Goal: Contribute content: Add original content to the website for others to see

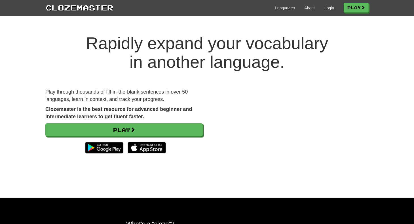
click at [327, 10] on link "Login" at bounding box center [329, 8] width 10 height 6
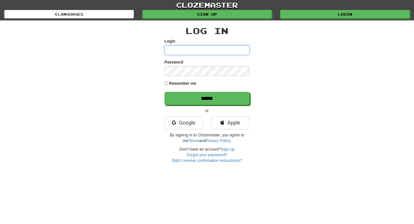
type input "**********"
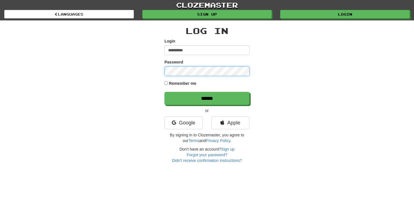
click at [207, 98] on input "******" at bounding box center [206, 98] width 85 height 13
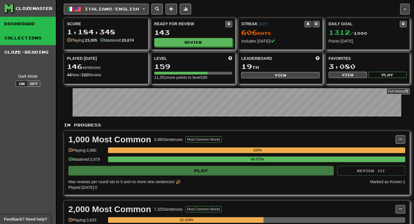
click at [31, 43] on link "Collections" at bounding box center [28, 38] width 56 height 14
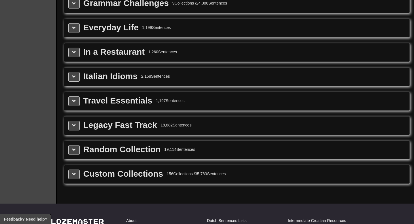
scroll to position [675, 0]
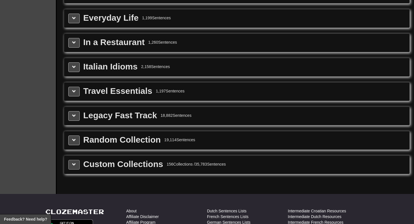
click at [70, 164] on button at bounding box center [73, 165] width 11 height 10
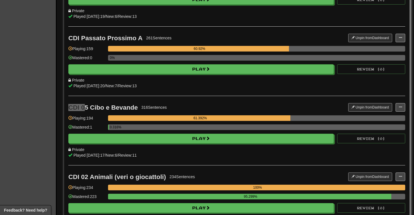
scroll to position [9124, 0]
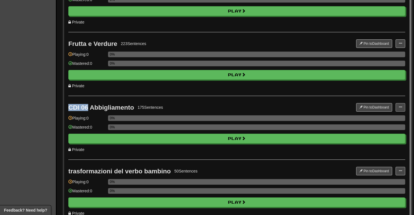
click at [403, 107] on button at bounding box center [401, 107] width 10 height 9
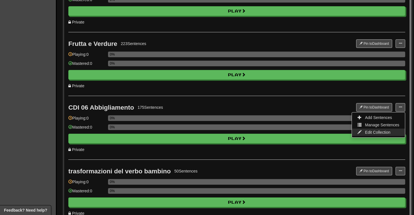
click at [386, 134] on span "Edit Collection" at bounding box center [378, 132] width 26 height 5
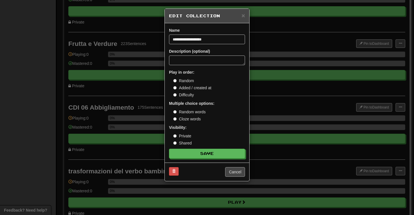
click at [234, 176] on button "Cancel" at bounding box center [235, 172] width 20 height 10
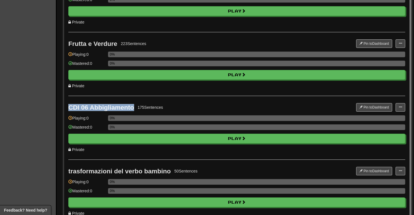
drag, startPoint x: 133, startPoint y: 108, endPoint x: 69, endPoint y: 109, distance: 64.7
click at [69, 109] on div "CDI 06 Abbigliamento" at bounding box center [101, 107] width 66 height 7
copy div "CDI 06 Abbigliamento"
click at [400, 108] on span at bounding box center [400, 106] width 3 height 3
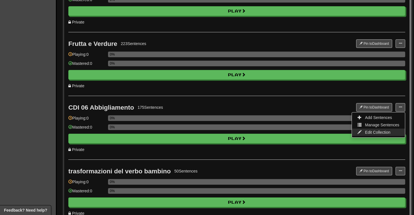
click at [381, 135] on link "Edit Collection" at bounding box center [378, 132] width 53 height 7
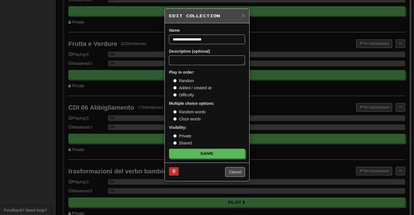
click at [175, 171] on span at bounding box center [173, 171] width 3 height 3
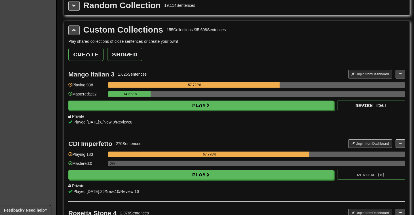
scroll to position [806, 0]
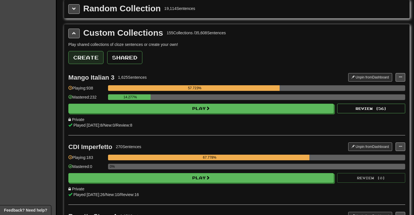
click at [88, 54] on button "Create" at bounding box center [85, 57] width 35 height 13
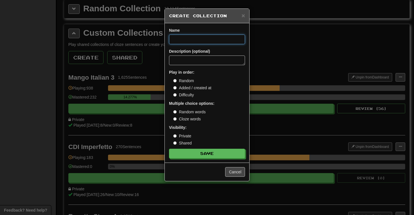
click at [183, 42] on input at bounding box center [207, 40] width 76 height 10
paste input "**********"
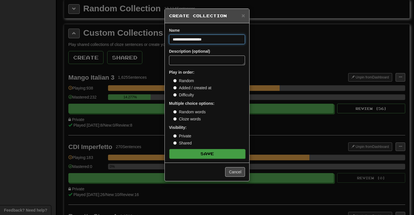
type input "**********"
click at [200, 154] on button "Save" at bounding box center [207, 154] width 76 height 10
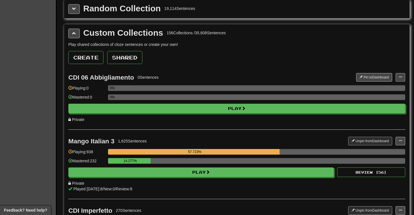
click at [401, 81] on button at bounding box center [401, 77] width 10 height 9
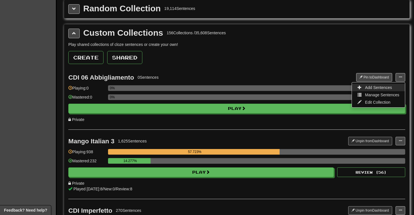
click at [392, 86] on span "Add Sentences" at bounding box center [378, 87] width 27 height 5
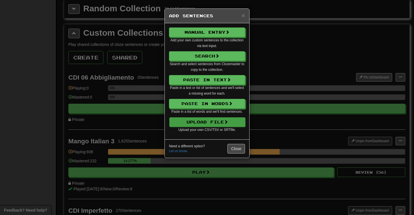
click at [224, 121] on button "Upload File" at bounding box center [207, 122] width 76 height 10
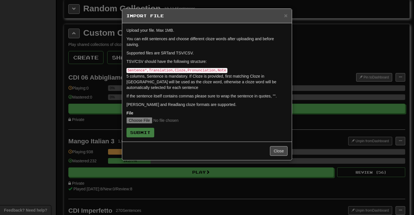
click at [148, 119] on input "file" at bounding box center [163, 120] width 75 height 6
type input "**********"
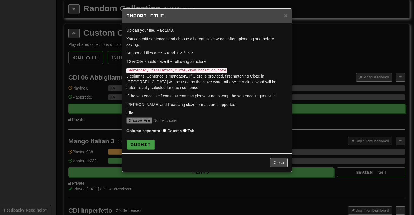
click at [140, 144] on button "Submit" at bounding box center [141, 145] width 28 height 10
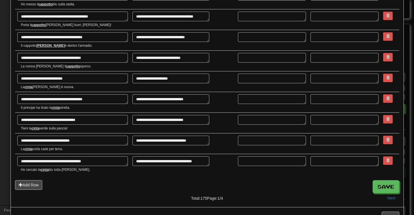
scroll to position [915, 0]
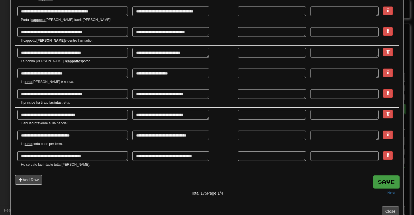
click at [389, 176] on button "Save" at bounding box center [386, 182] width 27 height 13
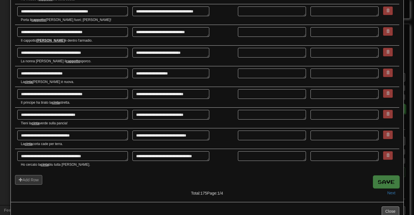
type textarea "*"
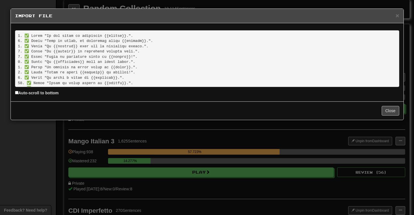
scroll to position [847, 0]
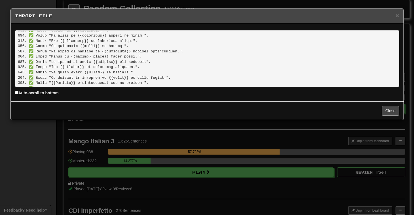
click at [391, 109] on button "Close" at bounding box center [391, 111] width 18 height 10
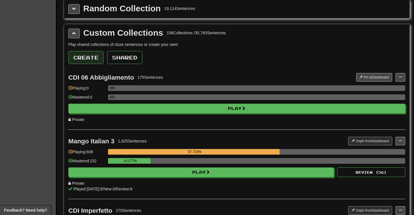
click at [92, 63] on button "Create" at bounding box center [85, 57] width 35 height 13
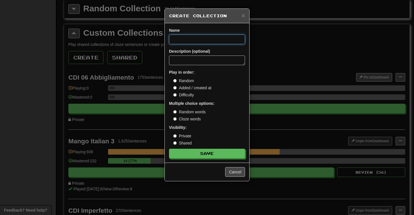
click at [188, 43] on input at bounding box center [207, 40] width 76 height 10
paste input "**********"
click at [173, 40] on input "**********" at bounding box center [207, 40] width 76 height 10
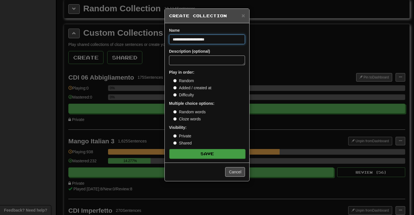
type input "**********"
click at [199, 156] on button "Save" at bounding box center [207, 154] width 76 height 10
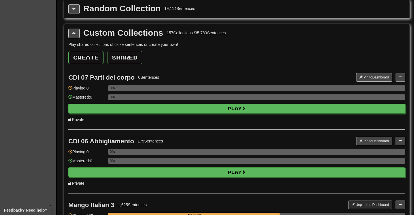
click at [401, 78] on span at bounding box center [400, 76] width 3 height 3
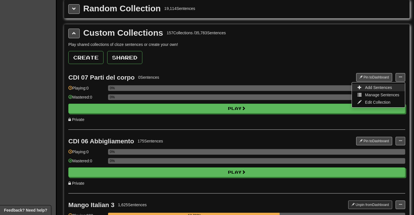
click at [385, 86] on span "Add Sentences" at bounding box center [378, 87] width 27 height 5
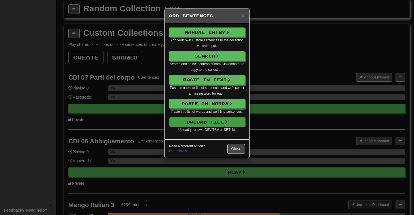
click at [214, 122] on button "Upload File" at bounding box center [207, 122] width 76 height 10
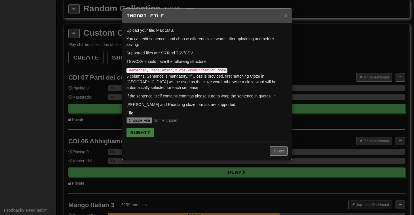
click at [132, 122] on input "file" at bounding box center [163, 120] width 75 height 6
type input "**********"
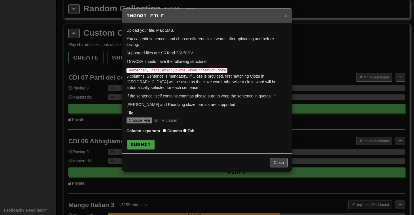
click at [147, 143] on button "Submit" at bounding box center [141, 145] width 28 height 10
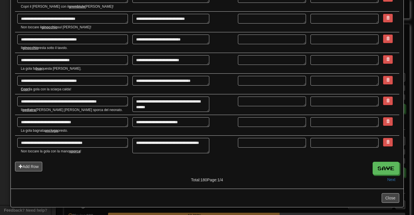
scroll to position [915, 0]
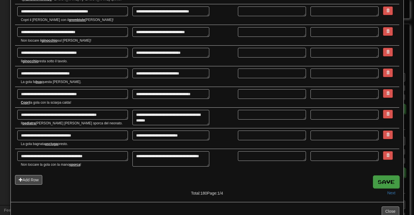
click at [386, 176] on button "Save" at bounding box center [386, 182] width 27 height 13
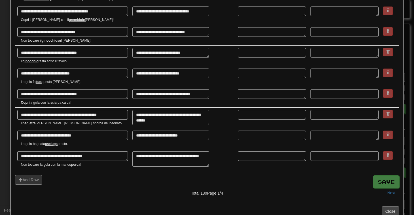
type textarea "*"
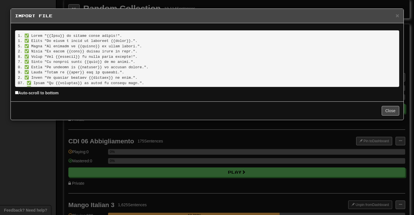
scroll to position [873, 0]
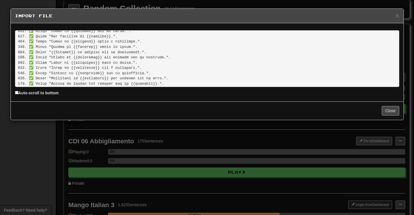
click at [391, 111] on button "Close" at bounding box center [391, 111] width 18 height 10
